Goal: Task Accomplishment & Management: Use online tool/utility

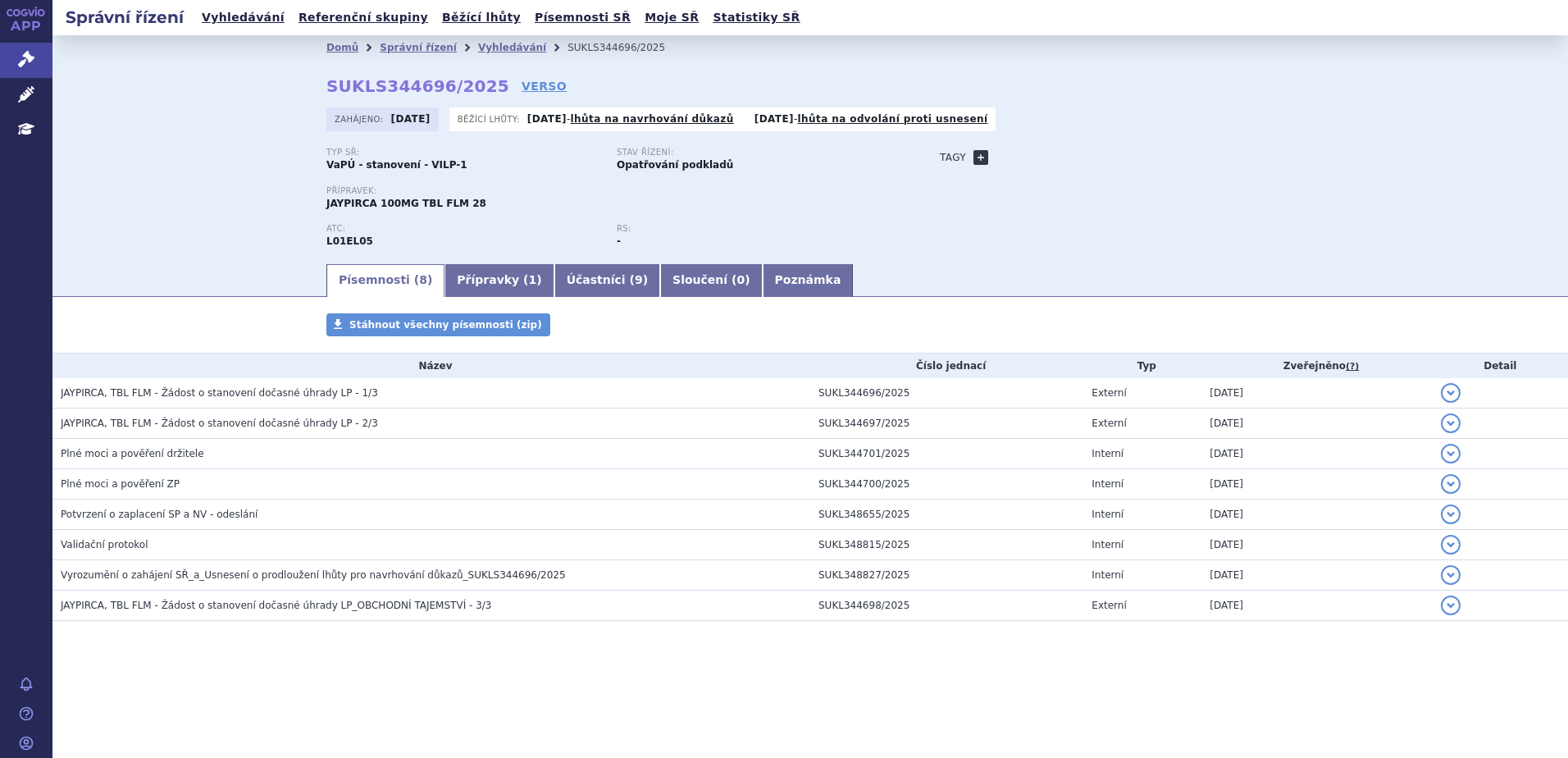
click at [975, 159] on link "+" at bounding box center [981, 157] width 14 height 14
click at [1037, 164] on span at bounding box center [1054, 158] width 118 height 22
type input "RR CLL"
select select "RR CLL"
click at [1143, 160] on button "Přidat" at bounding box center [1138, 157] width 42 height 20
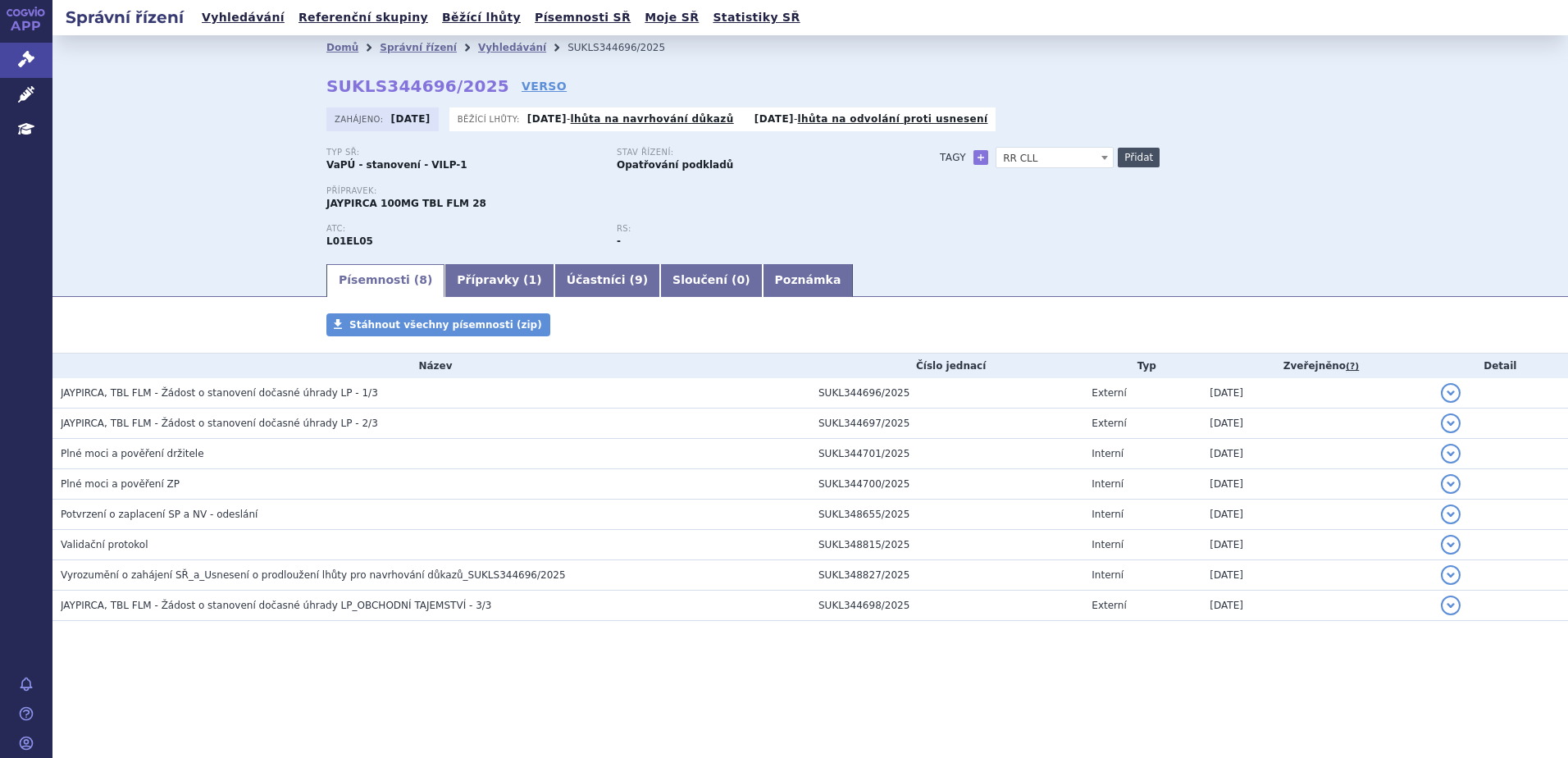
select select
